Goal: Task Accomplishment & Management: Manage account settings

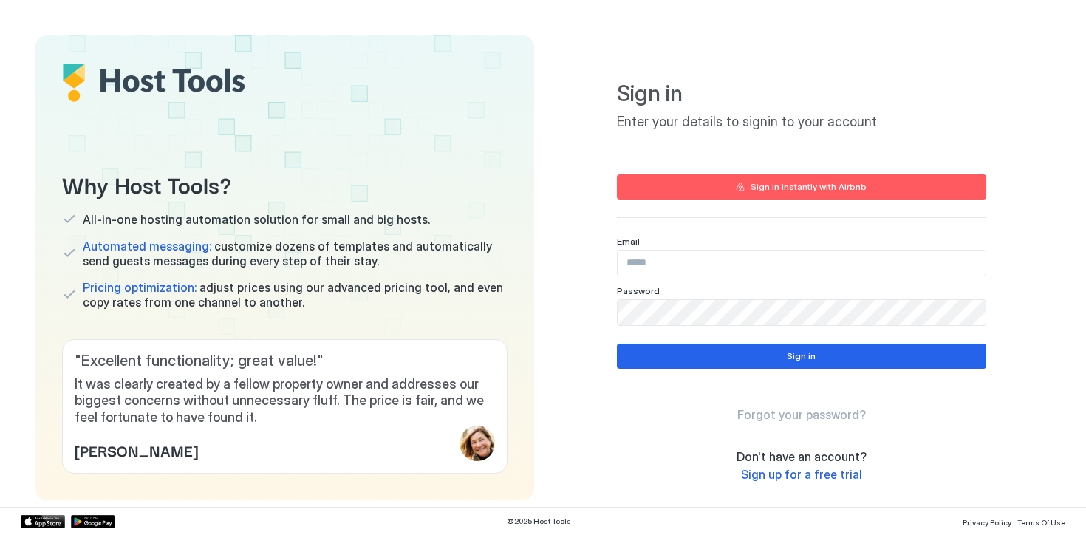
type input "**********"
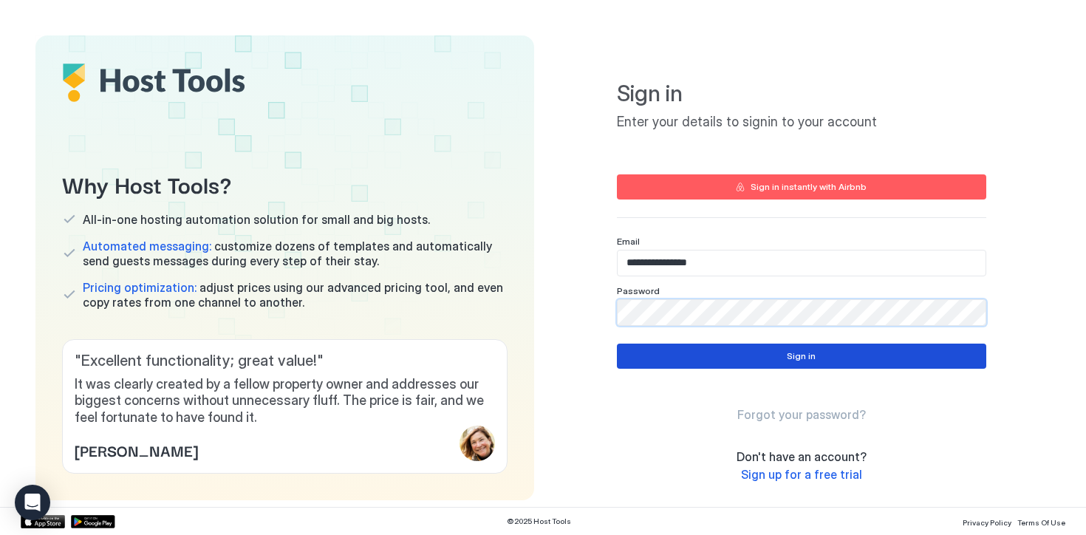
click at [784, 353] on button "Sign in" at bounding box center [801, 355] width 369 height 25
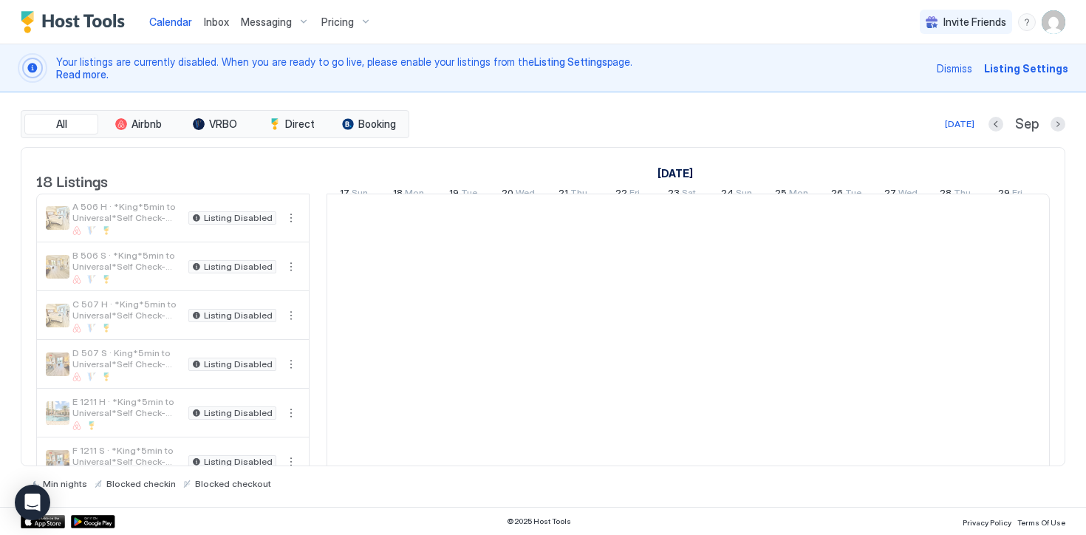
scroll to position [0, 821]
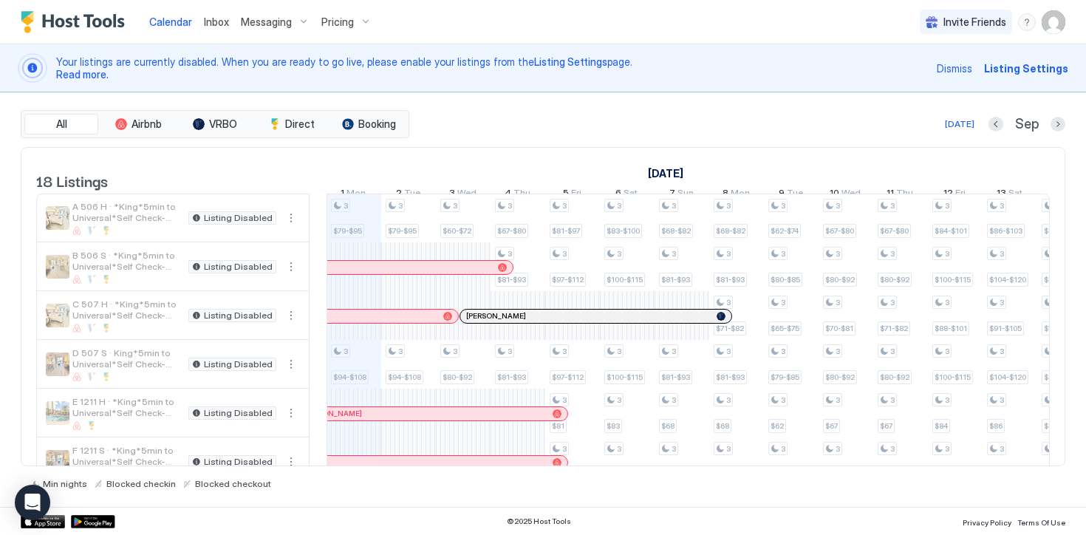
click at [272, 21] on span "Messaging" at bounding box center [266, 22] width 51 height 13
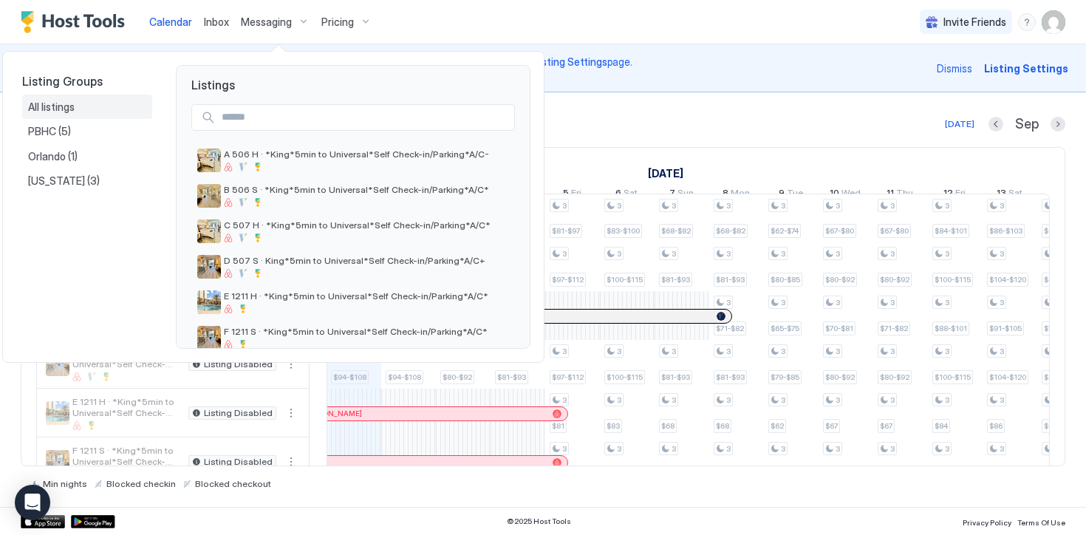
click at [61, 113] on div "All listings" at bounding box center [87, 107] width 130 height 25
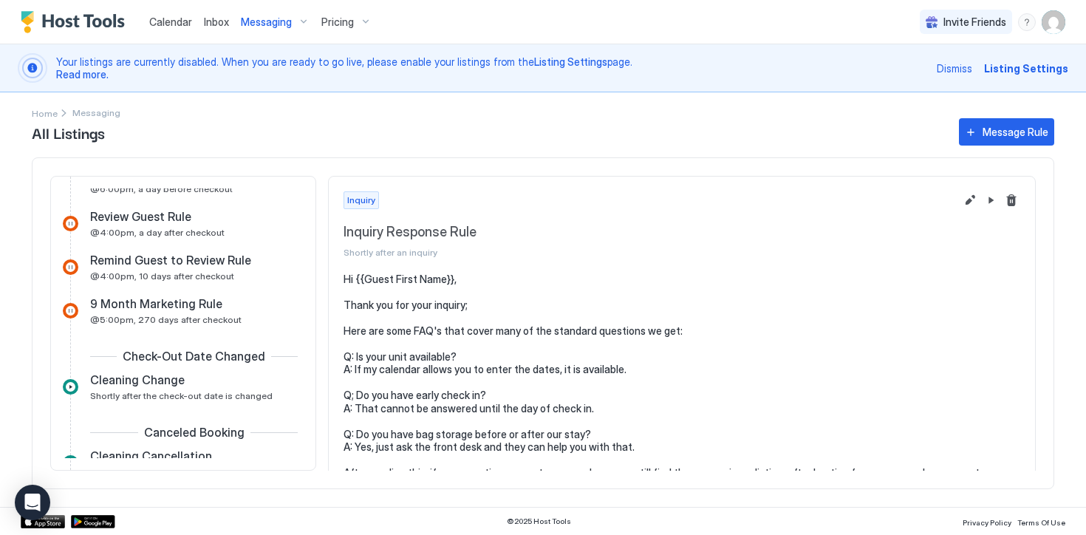
scroll to position [612, 0]
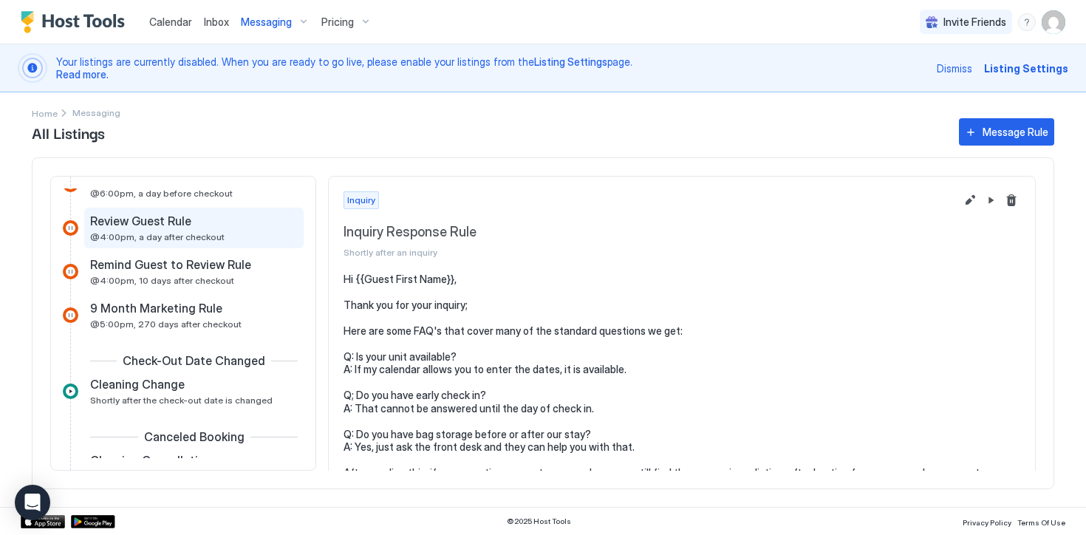
click at [174, 230] on div "Review Guest Rule @4:00pm, a day after checkout" at bounding box center [183, 227] width 187 height 29
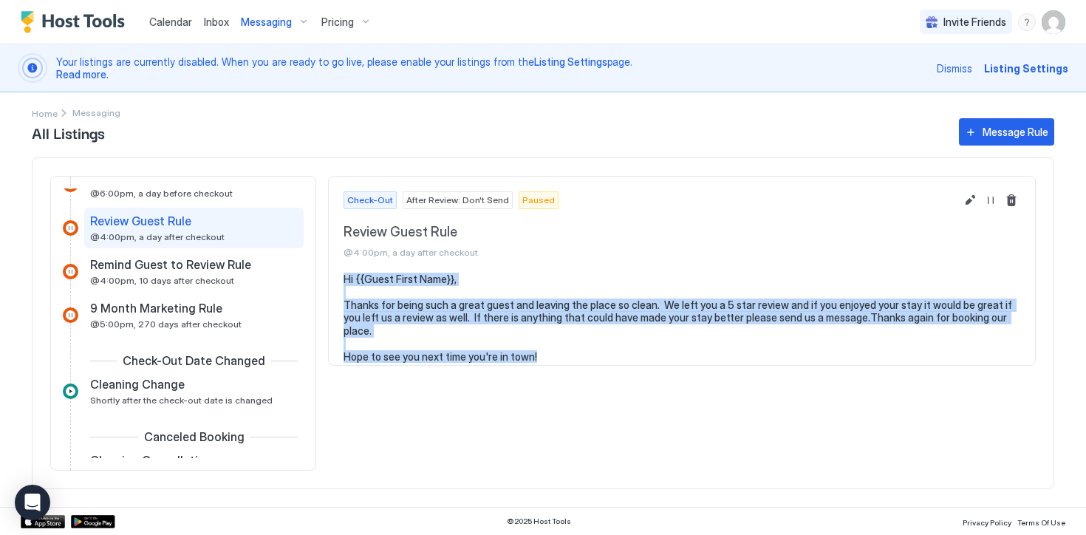
drag, startPoint x: 546, startPoint y: 341, endPoint x: 346, endPoint y: 261, distance: 214.8
click at [346, 261] on div "Check-Out After Review: Don't Send Paused Review Guest Rule @4:00pm, a day afte…" at bounding box center [682, 271] width 708 height 190
copy div "Hi {{Guest First Name}}, Thanks for being such a great guest and leaving the pl…"
click at [514, 134] on span "All Listings" at bounding box center [488, 132] width 912 height 22
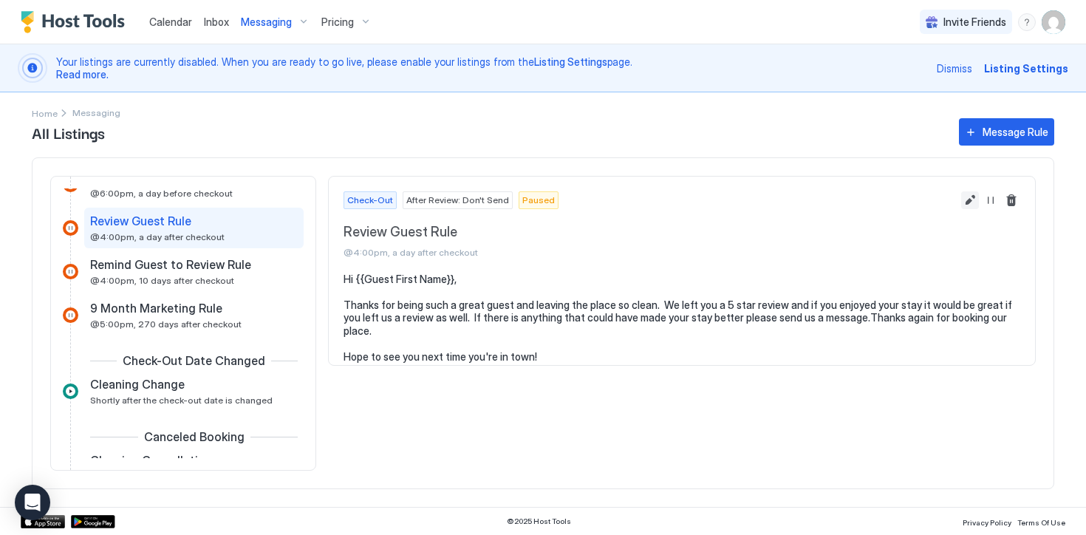
click at [966, 199] on button "Edit message rule" at bounding box center [970, 200] width 18 height 18
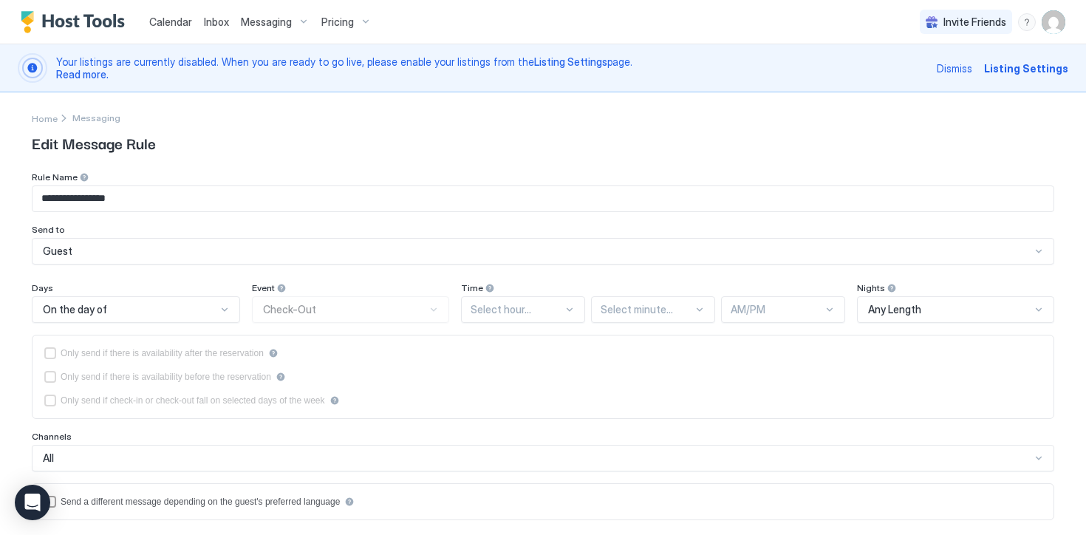
type textarea "**********"
drag, startPoint x: 143, startPoint y: 200, endPoint x: 26, endPoint y: 177, distance: 118.9
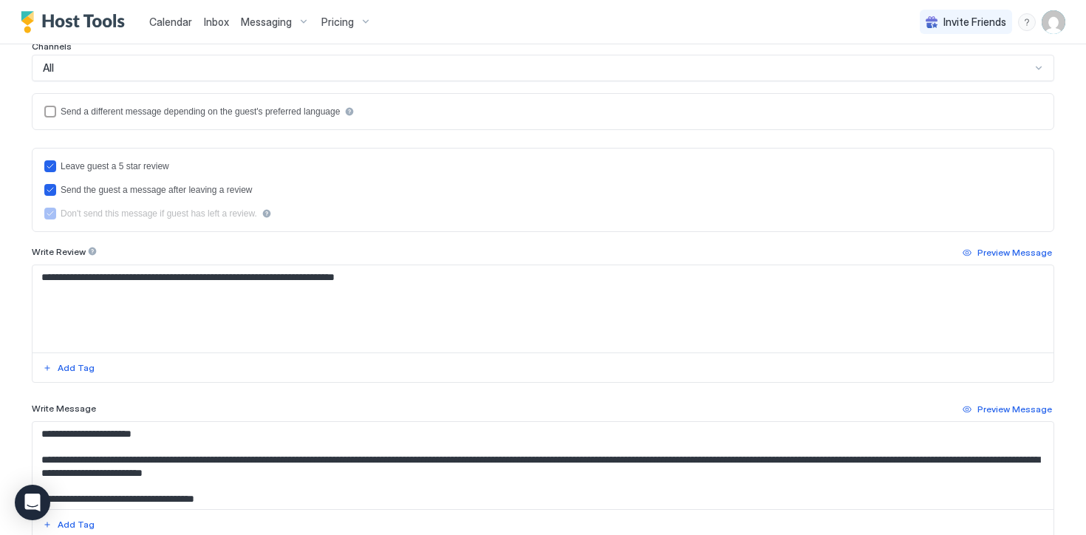
scroll to position [384, 0]
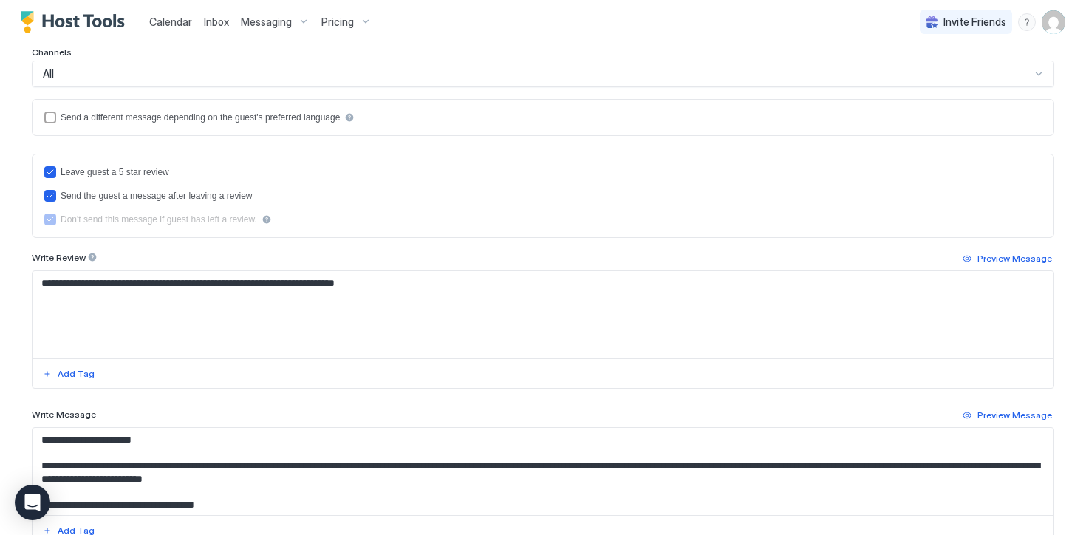
click at [417, 286] on textarea "**********" at bounding box center [543, 314] width 1021 height 87
